Goal: Task Accomplishment & Management: Manage account settings

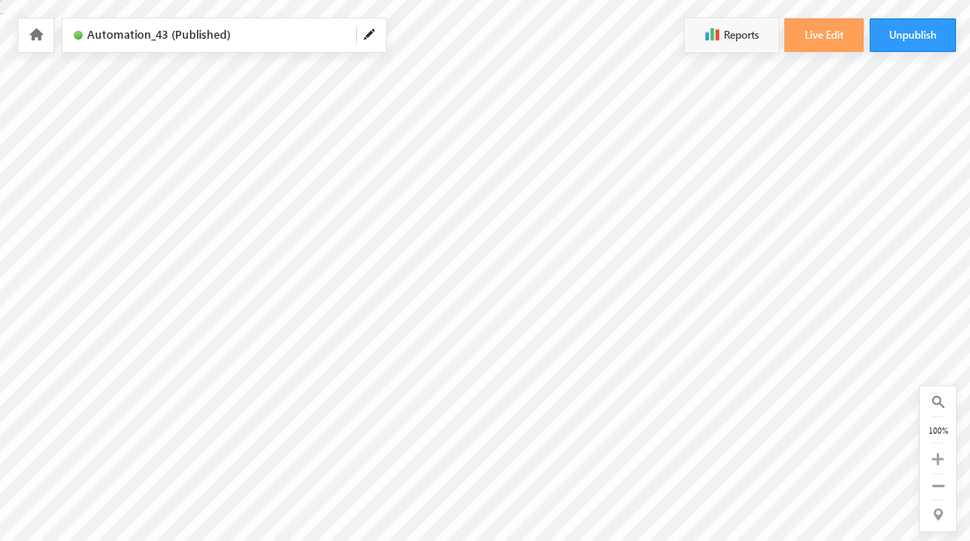
click at [29, 39] on icon at bounding box center [36, 34] width 14 height 12
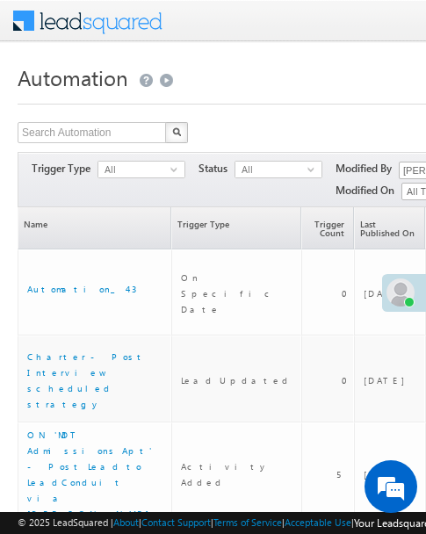
drag, startPoint x: 237, startPoint y: 402, endPoint x: 302, endPoint y: 425, distance: 68.4
click at [302, 425] on div "Refresh first prev 1 next last 1 - 3 of 3 Has Send Email Name Trigger Type Scop…" at bounding box center [325, 403] width 615 height 393
drag, startPoint x: 248, startPoint y: 91, endPoint x: 218, endPoint y: 120, distance: 41.7
click at [238, 55] on body "Menu Sukhbir Kalsi sukhb ir@md tmark eting .com" at bounding box center [325, 338] width 651 height 677
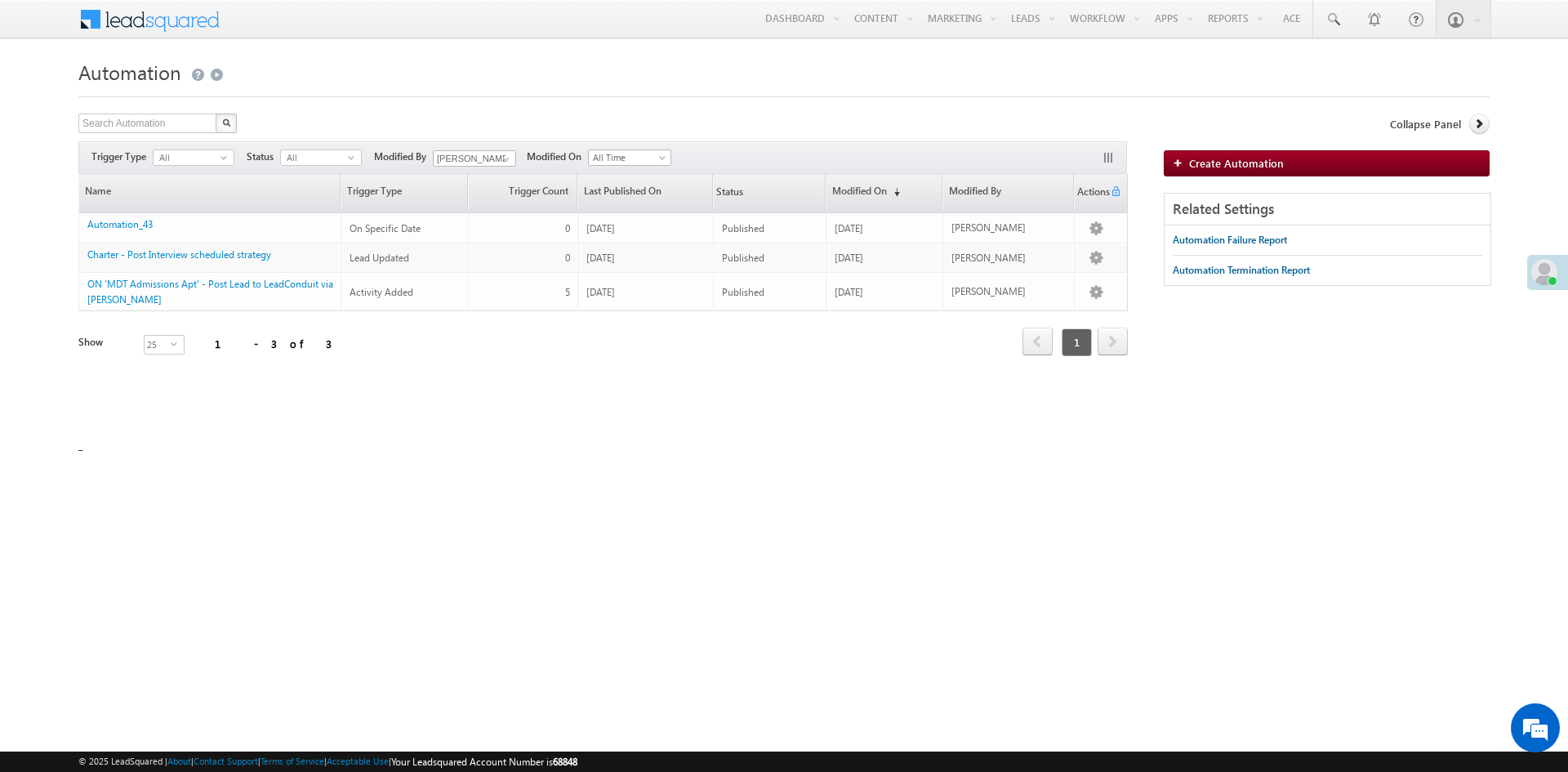
drag, startPoint x: 480, startPoint y: 78, endPoint x: 395, endPoint y: 3, distance: 113.4
click at [475, 71] on h1 "Automation" at bounding box center [783, 71] width 1411 height 32
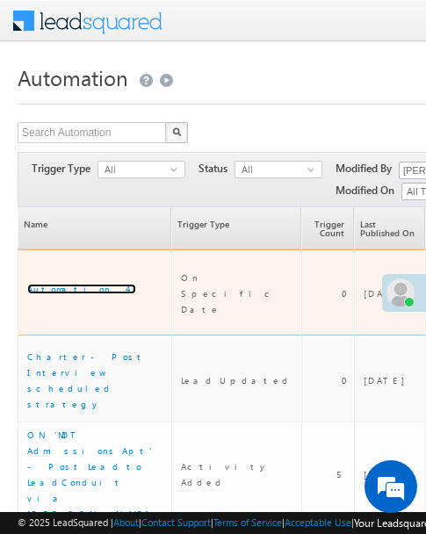
drag, startPoint x: 56, startPoint y: 265, endPoint x: 215, endPoint y: 188, distance: 176.9
click at [56, 284] on link "Automation_43" at bounding box center [81, 289] width 109 height 11
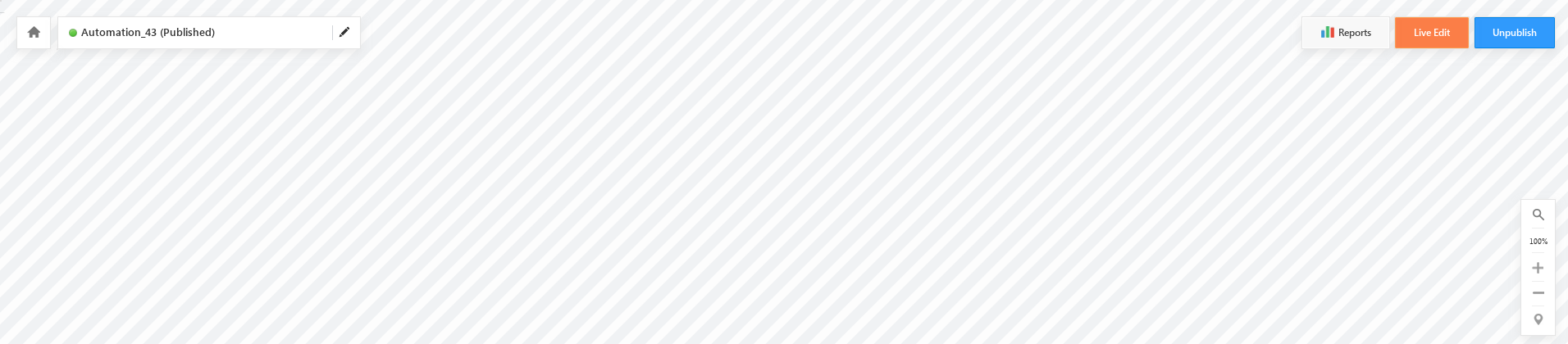
click at [1443, 37] on button "Live Edit" at bounding box center [1431, 32] width 74 height 31
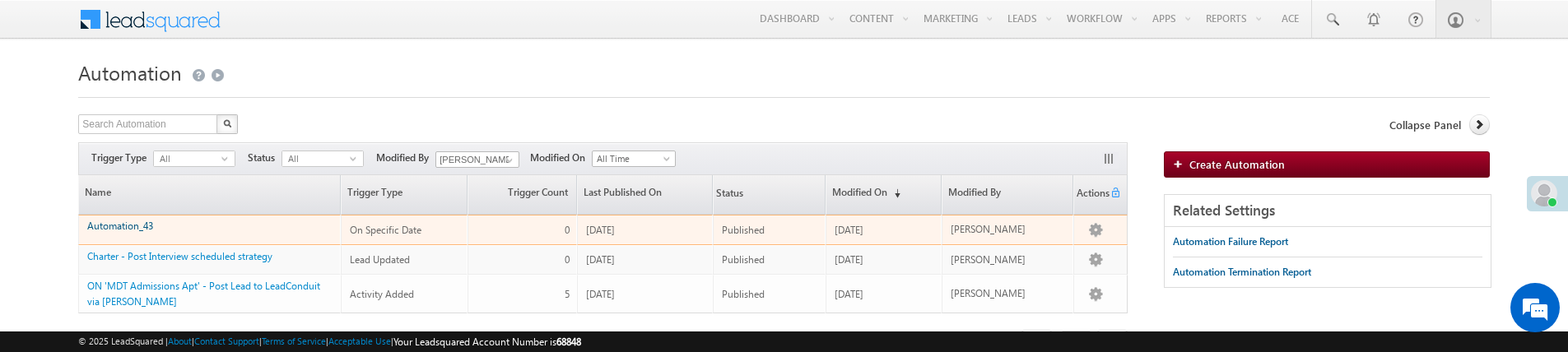
click at [141, 225] on link "Automation_43" at bounding box center [120, 226] width 66 height 12
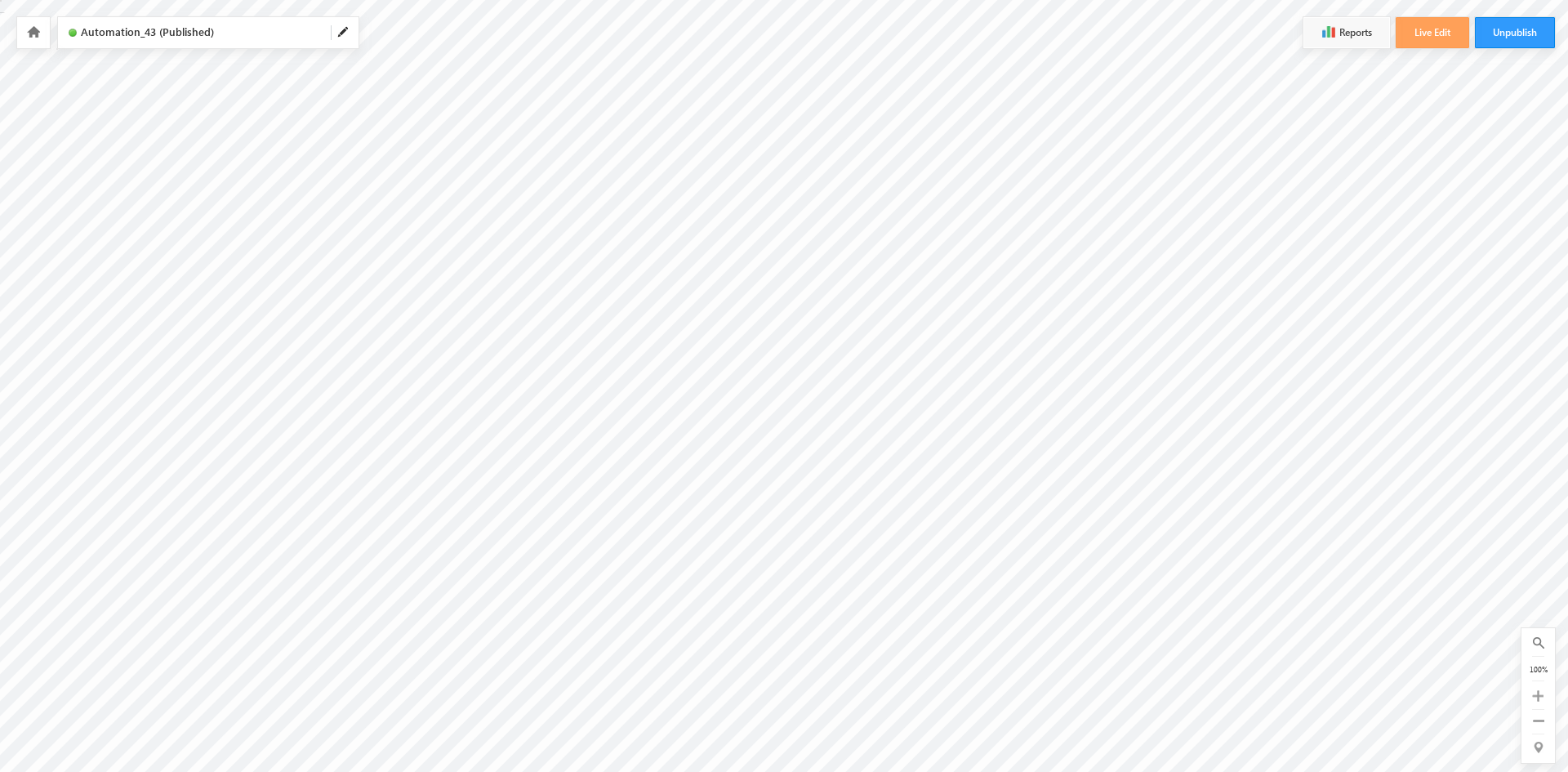
click at [33, 33] on icon at bounding box center [33, 32] width 13 height 11
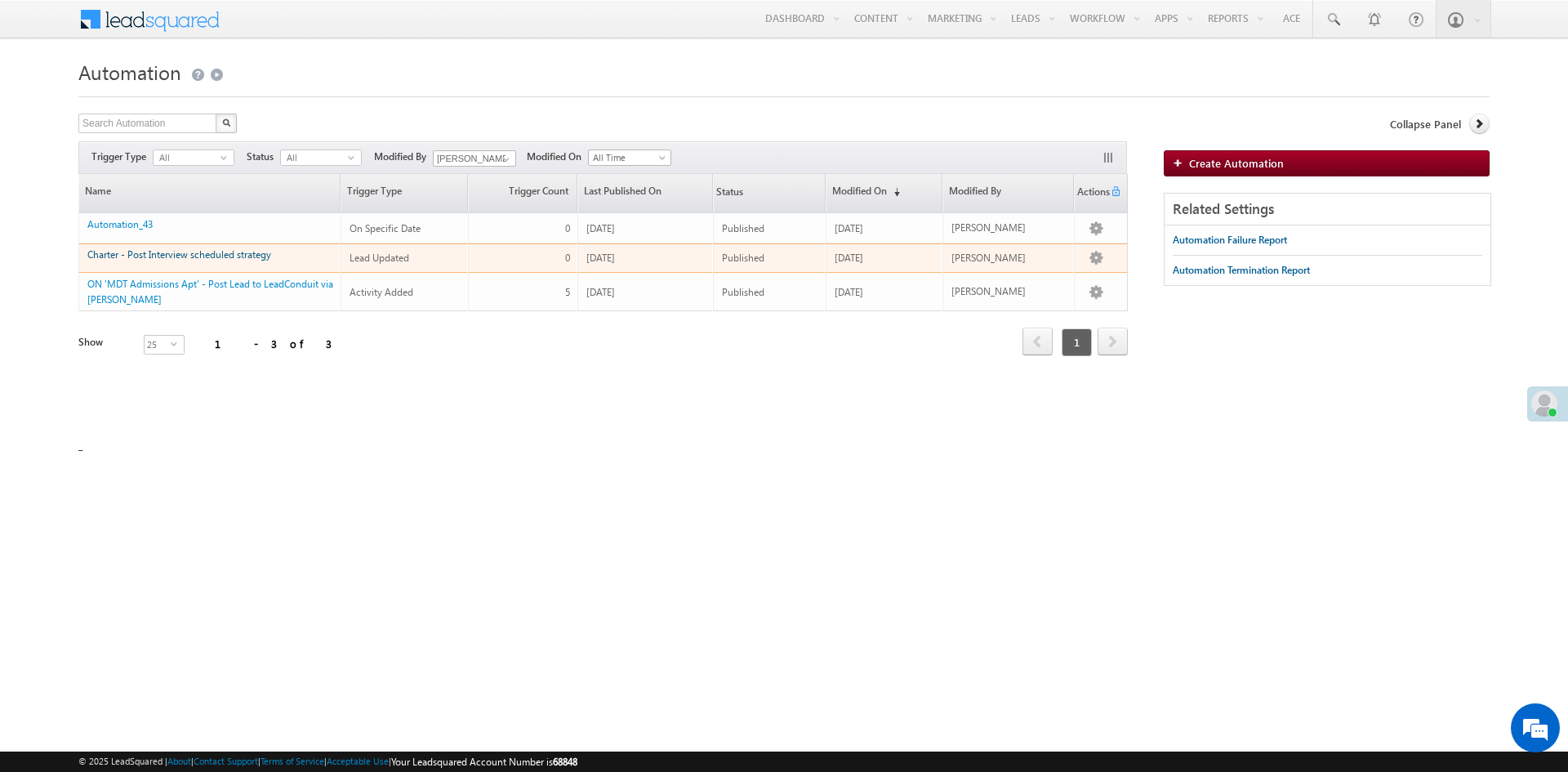
click at [179, 257] on link "Charter - Post Interview scheduled strategy" at bounding box center [179, 254] width 184 height 12
